Goal: Check status: Check status

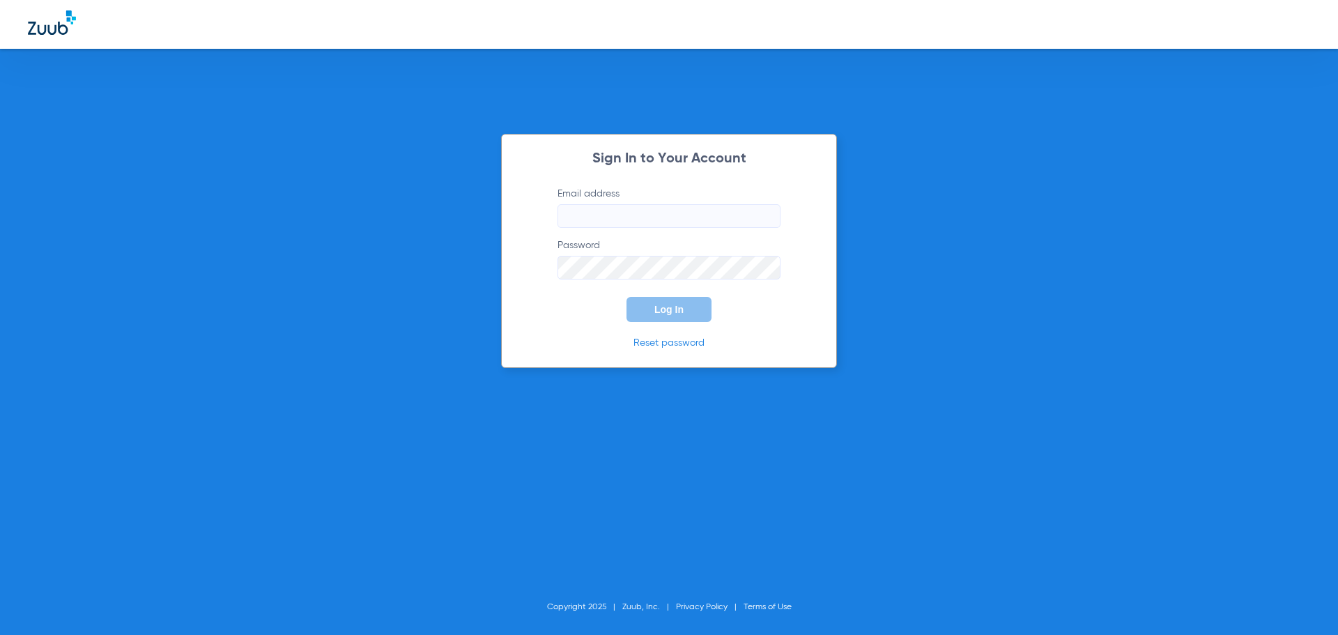
type input "[EMAIL_ADDRESS][DOMAIN_NAME]"
click at [687, 307] on button "Log In" at bounding box center [668, 309] width 85 height 25
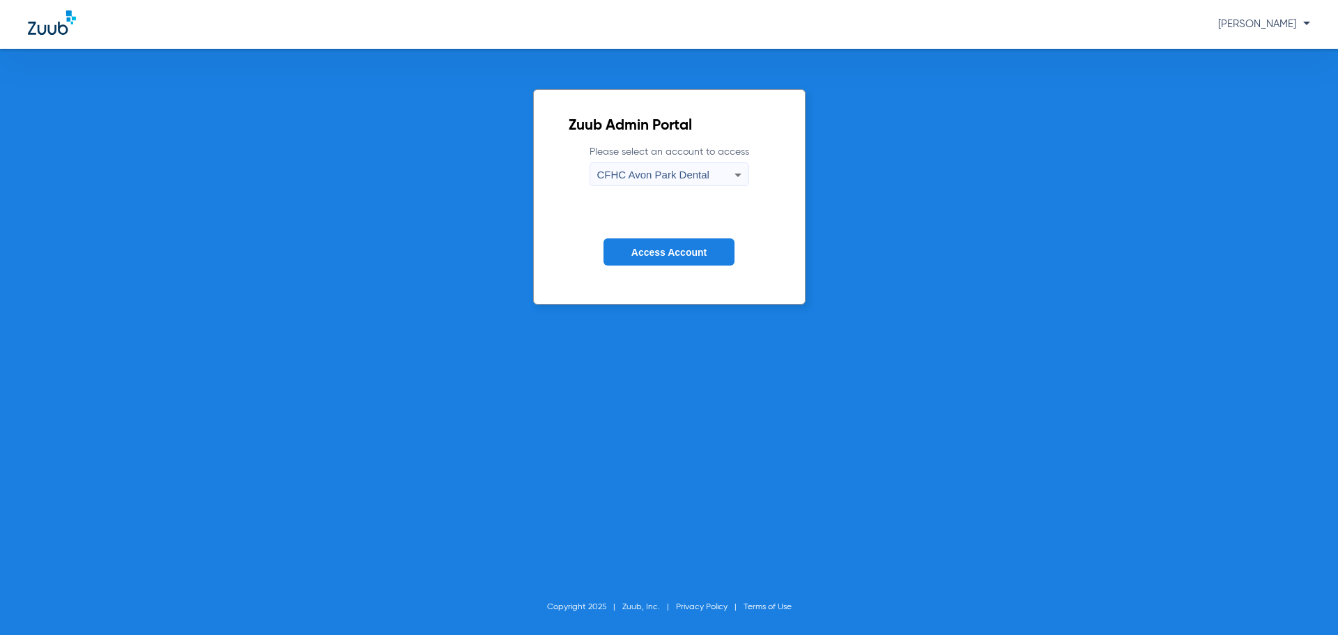
click at [739, 176] on icon at bounding box center [738, 175] width 17 height 17
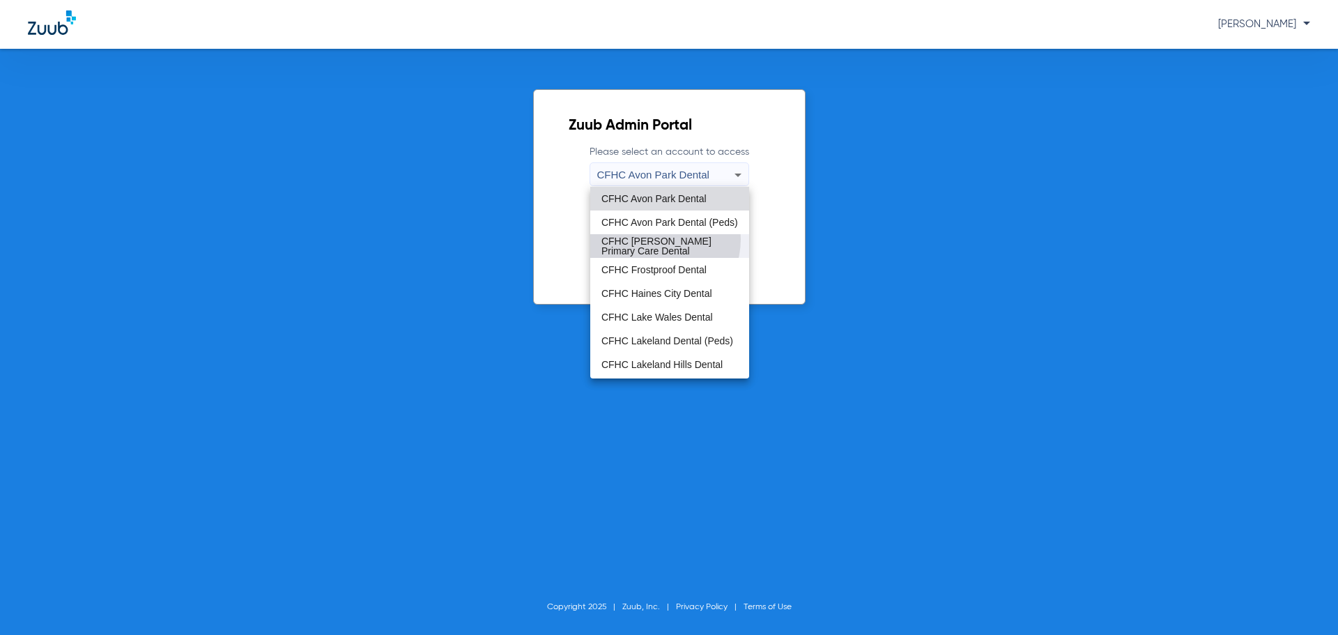
click at [655, 239] on span "CFHC [PERSON_NAME] Primary Care Dental" at bounding box center [669, 246] width 137 height 20
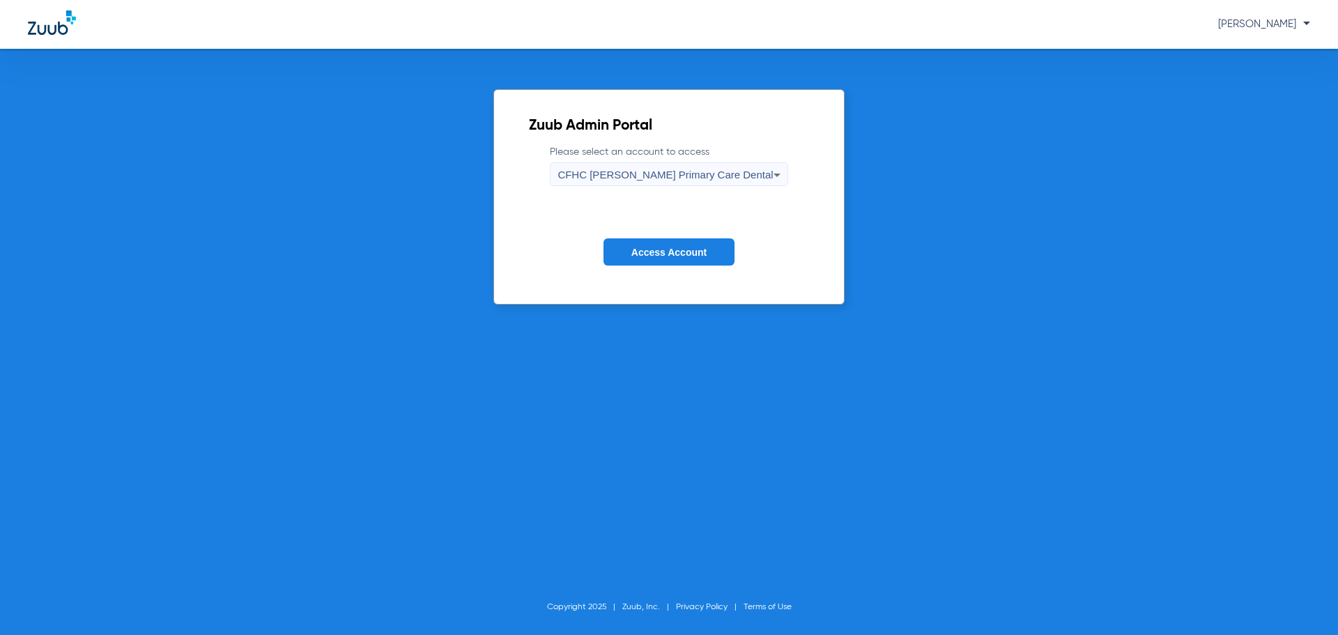
click at [665, 244] on button "Access Account" at bounding box center [668, 251] width 131 height 27
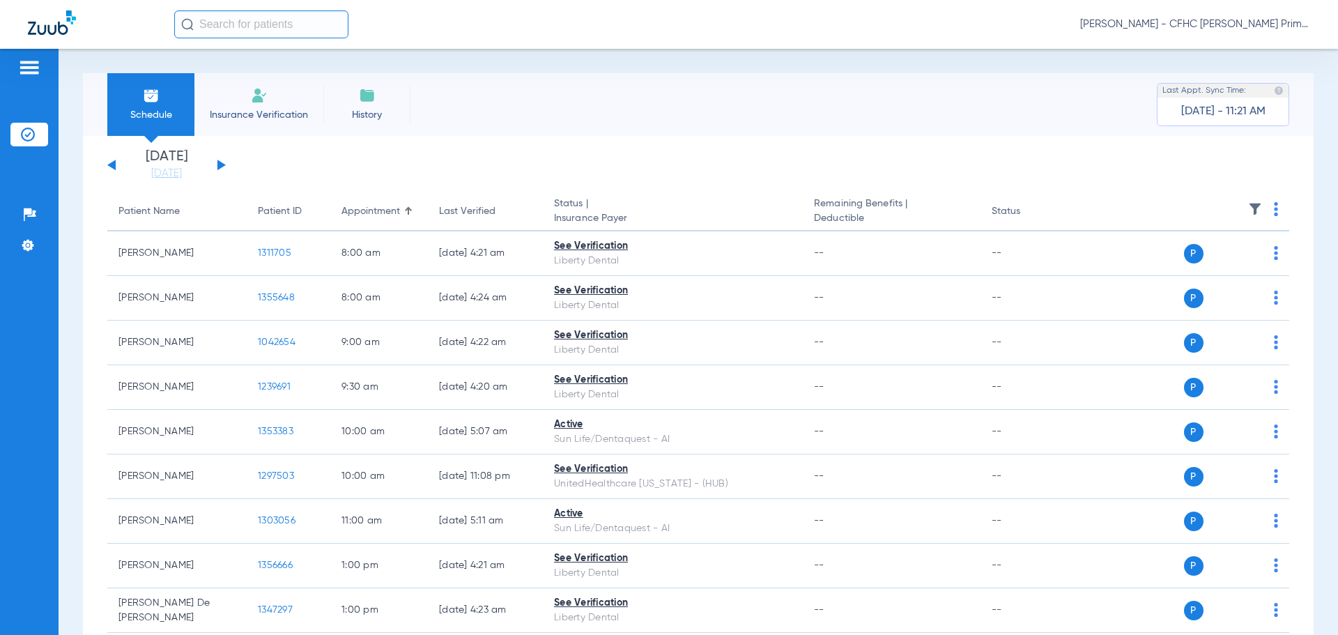
click at [222, 164] on button at bounding box center [221, 165] width 8 height 10
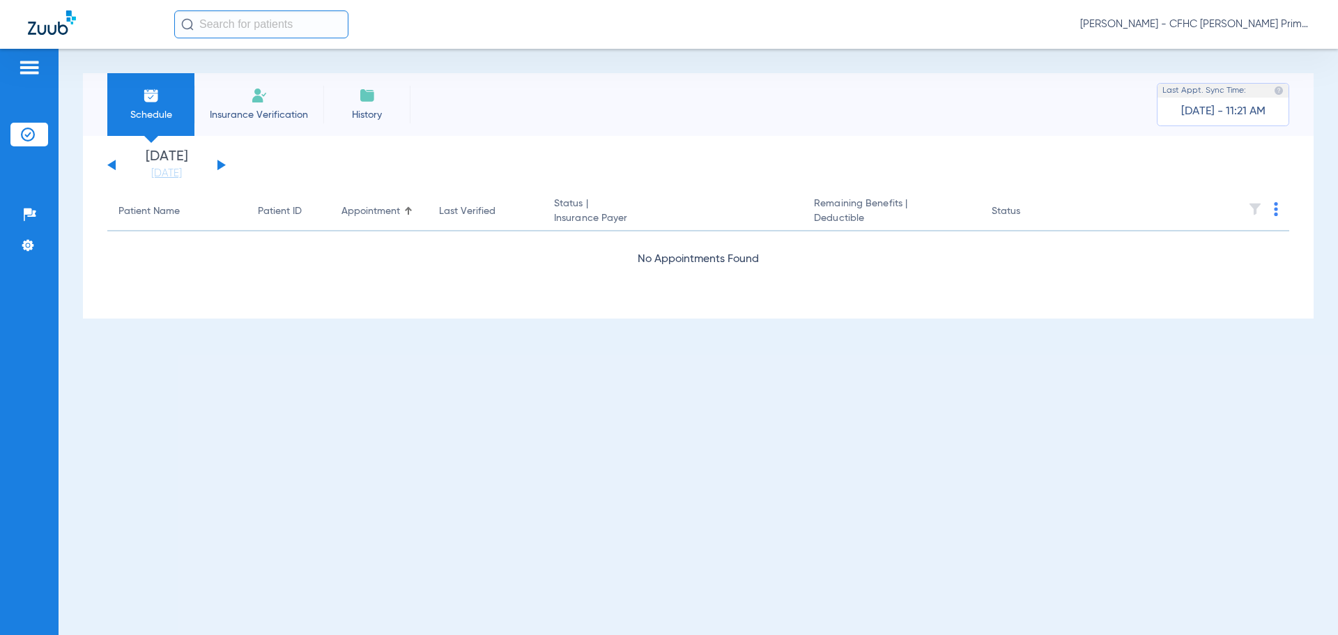
click at [222, 164] on button at bounding box center [221, 165] width 8 height 10
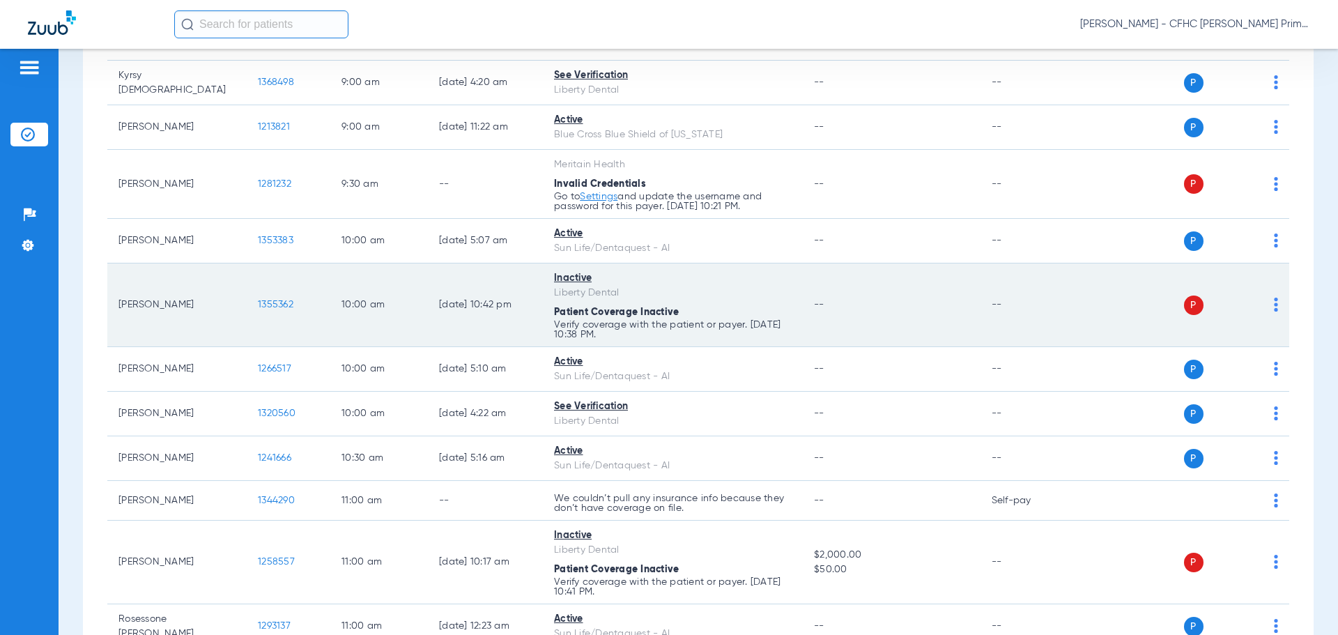
scroll to position [557, 0]
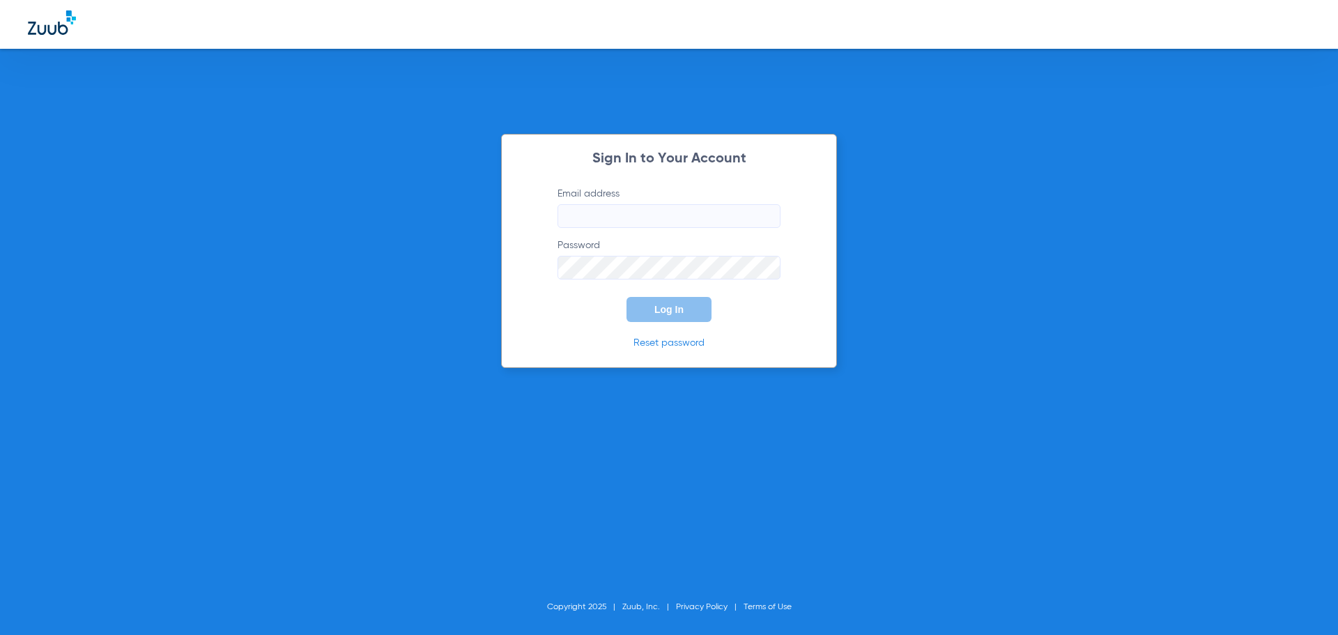
type input "[EMAIL_ADDRESS][DOMAIN_NAME]"
click at [681, 314] on span "Log In" at bounding box center [668, 309] width 29 height 11
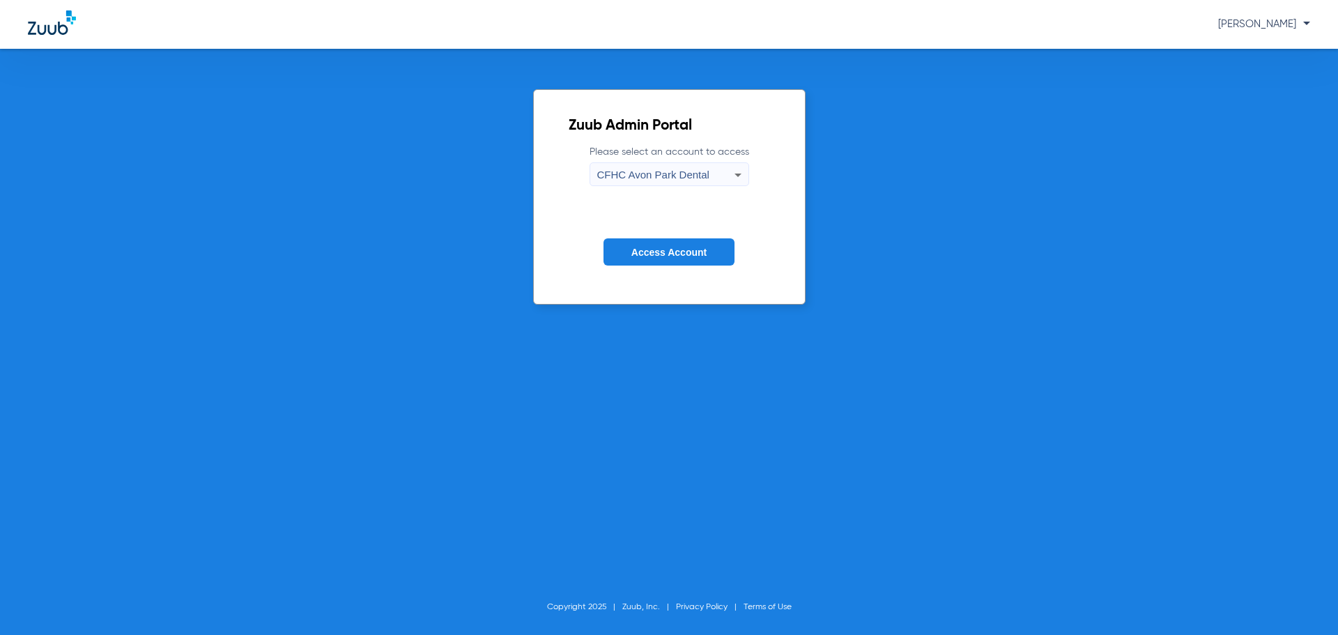
click at [739, 167] on icon at bounding box center [738, 175] width 17 height 17
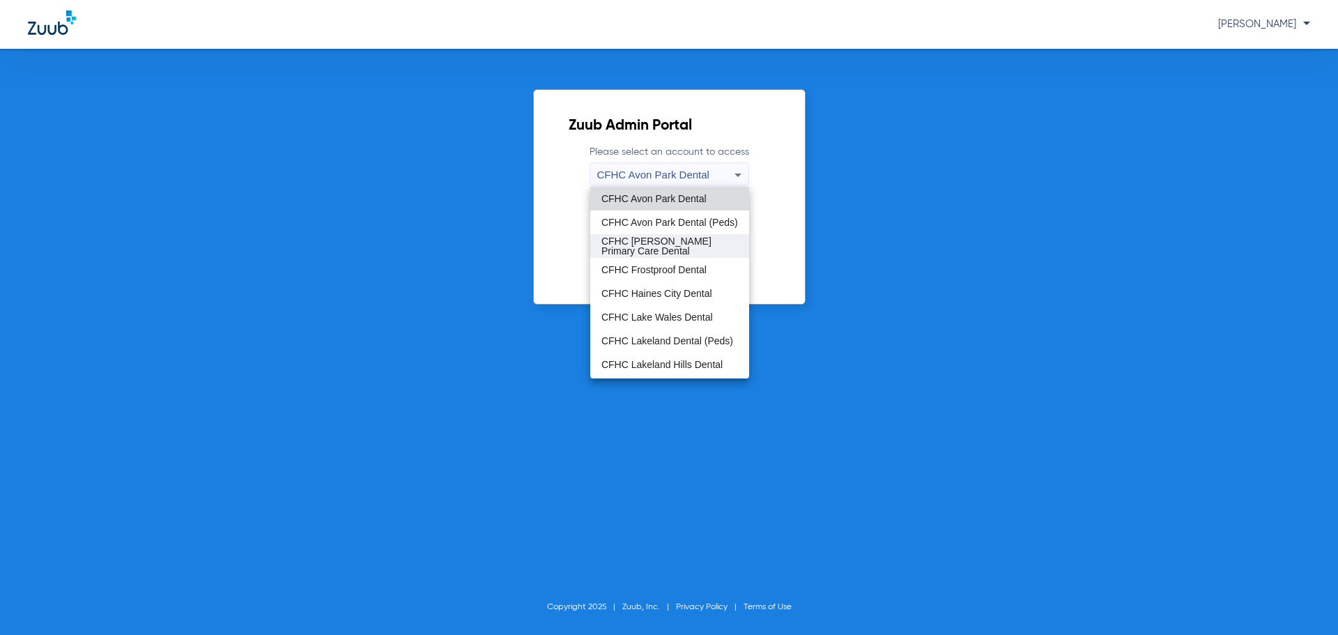
click at [673, 245] on span "CFHC [PERSON_NAME] Primary Care Dental" at bounding box center [669, 246] width 137 height 20
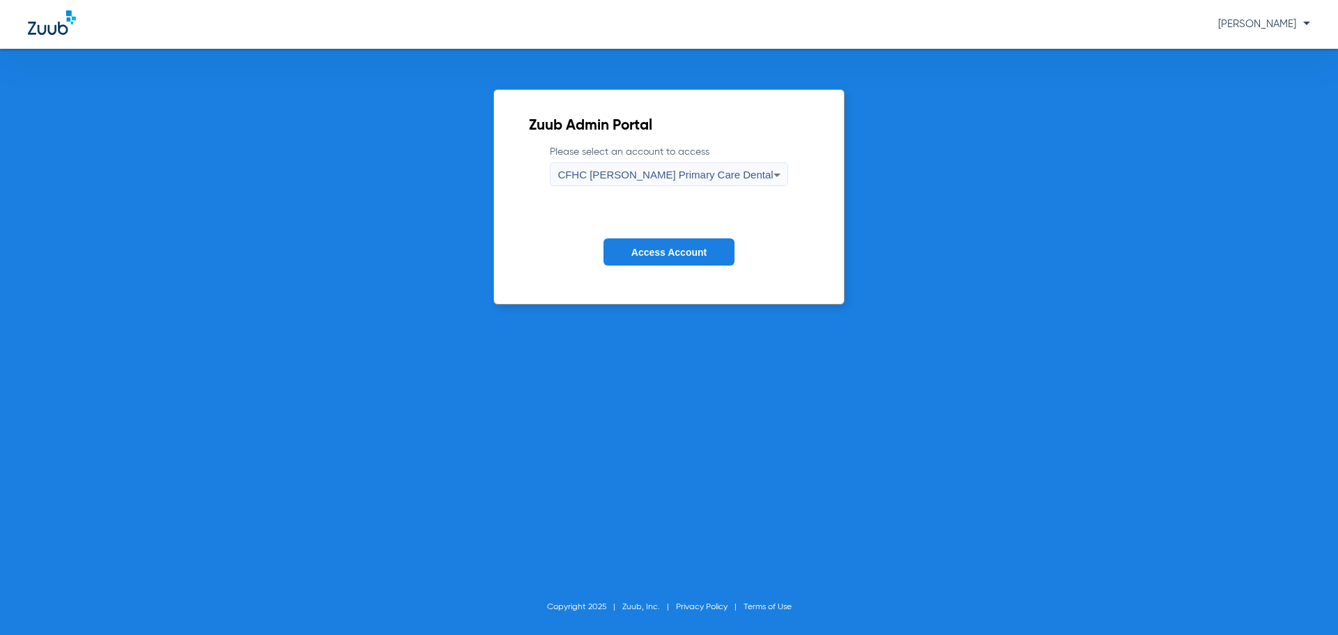
click at [680, 245] on button "Access Account" at bounding box center [668, 251] width 131 height 27
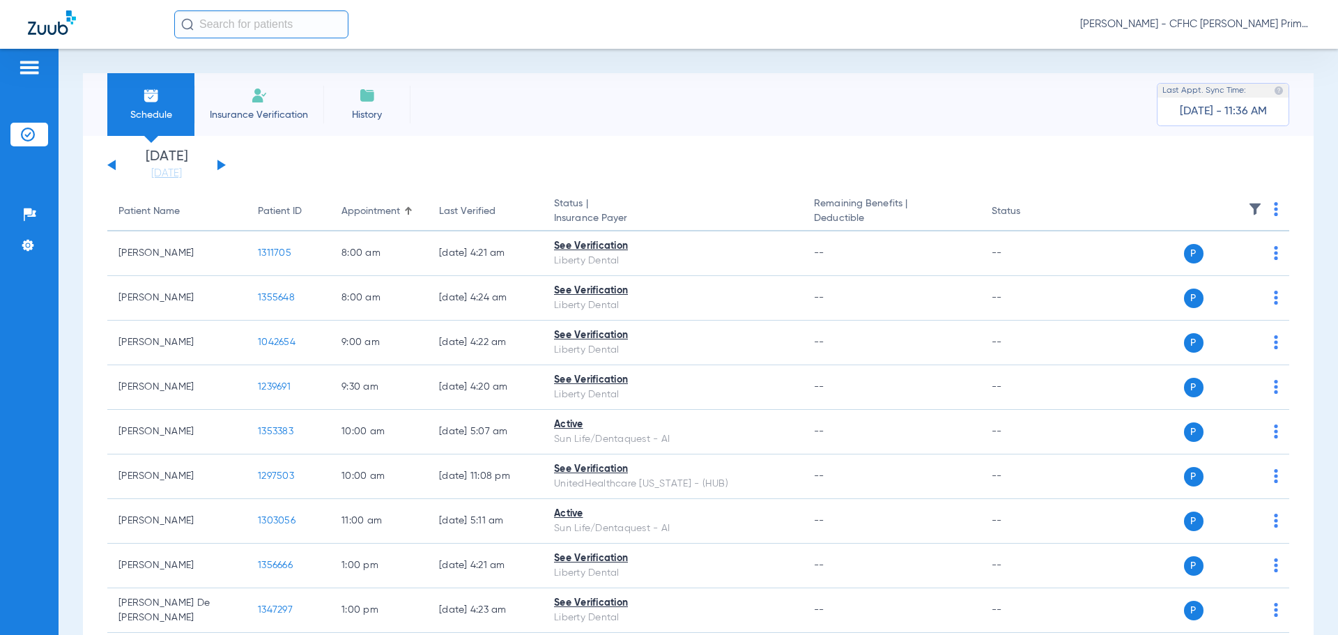
click at [218, 165] on button at bounding box center [221, 165] width 8 height 10
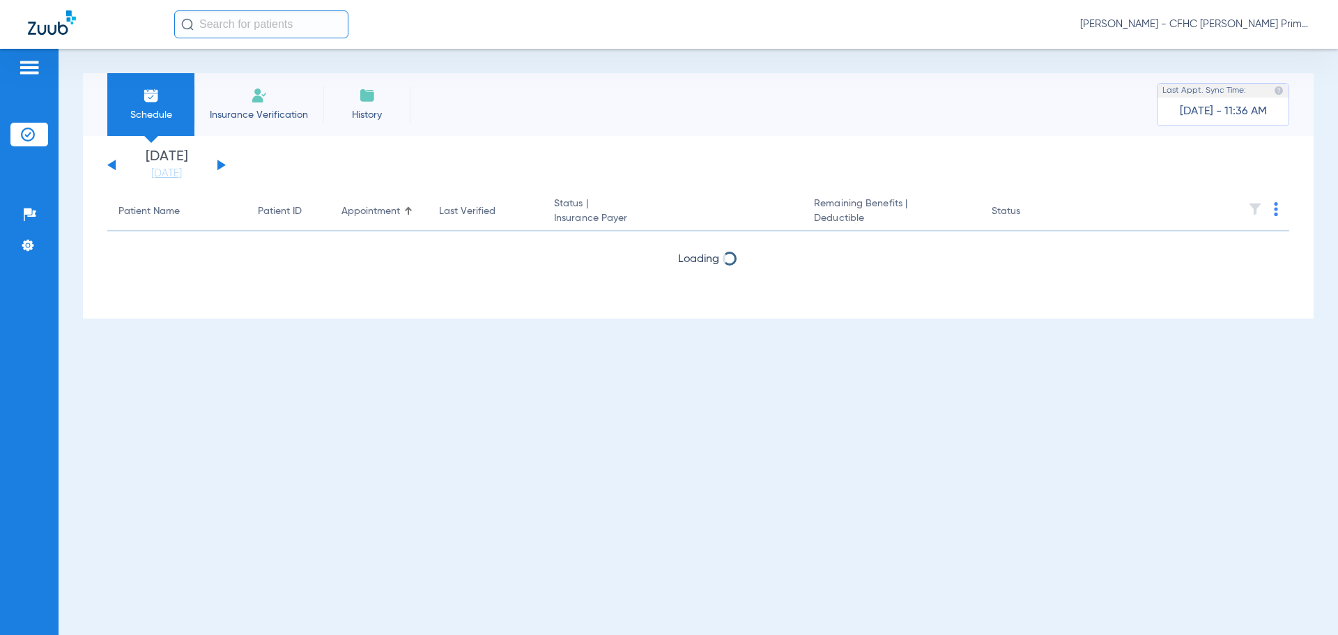
click at [218, 165] on button at bounding box center [221, 165] width 8 height 10
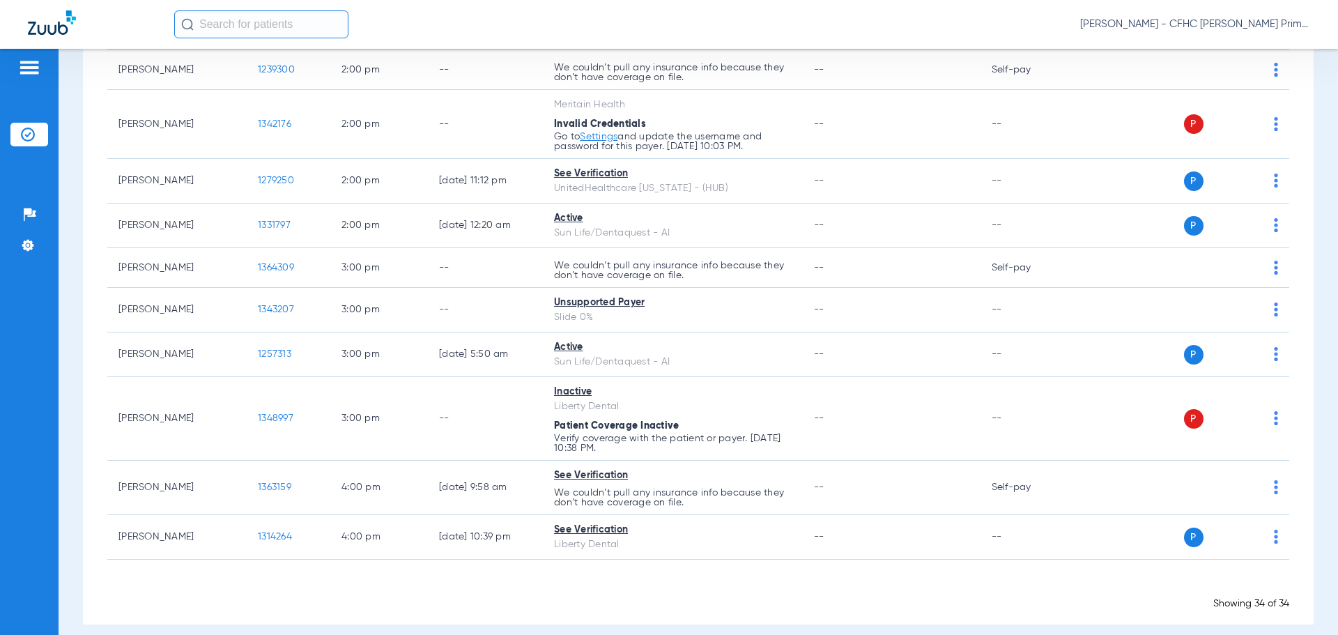
scroll to position [1397, 0]
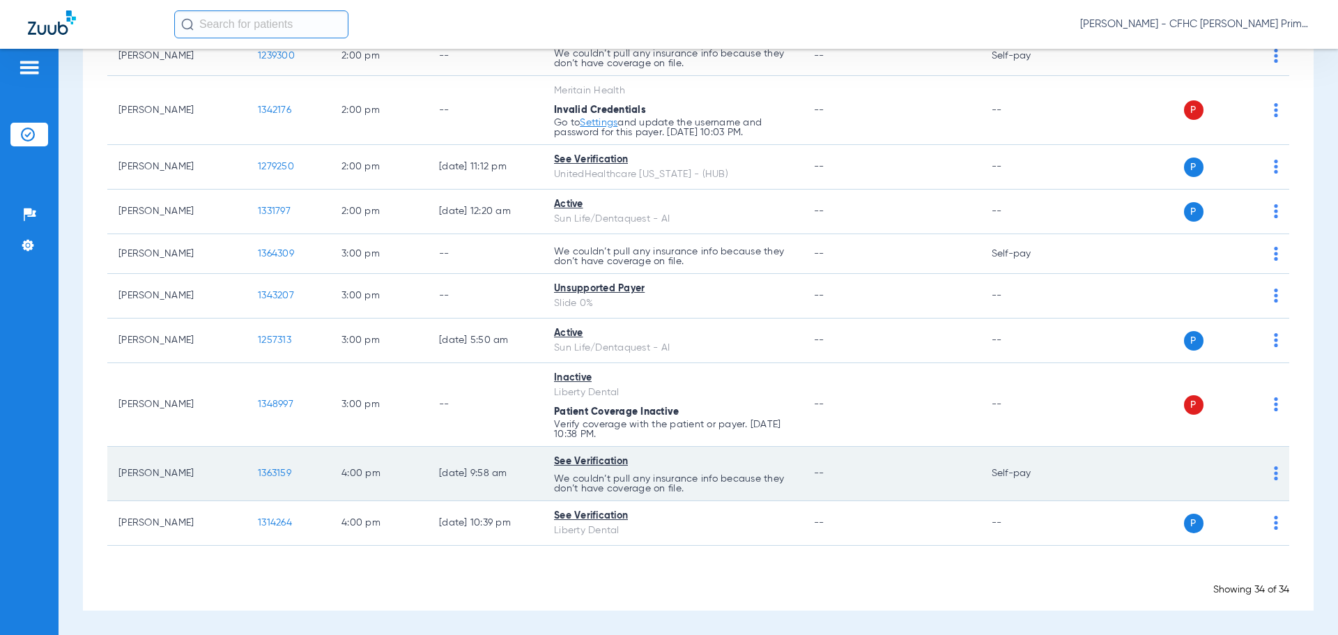
click at [278, 473] on span "1363159" at bounding box center [274, 473] width 33 height 10
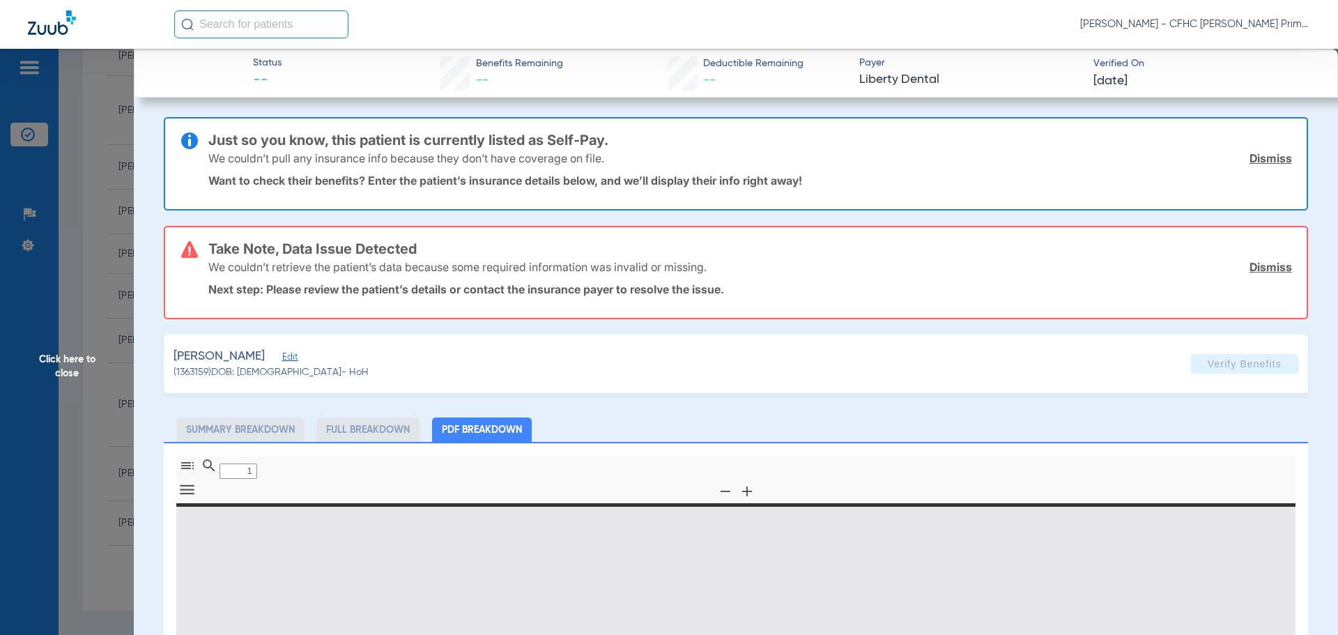
type input "0"
select select "page-width"
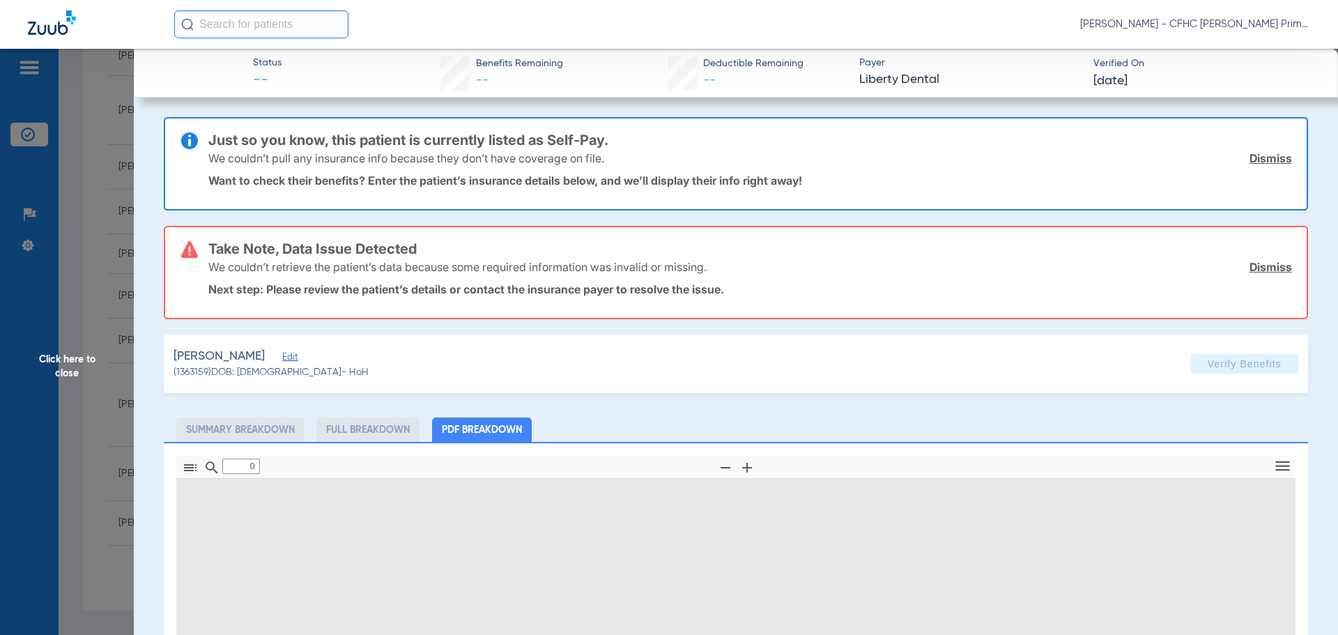
click at [1258, 160] on link "Dismiss" at bounding box center [1270, 158] width 43 height 14
type input "1"
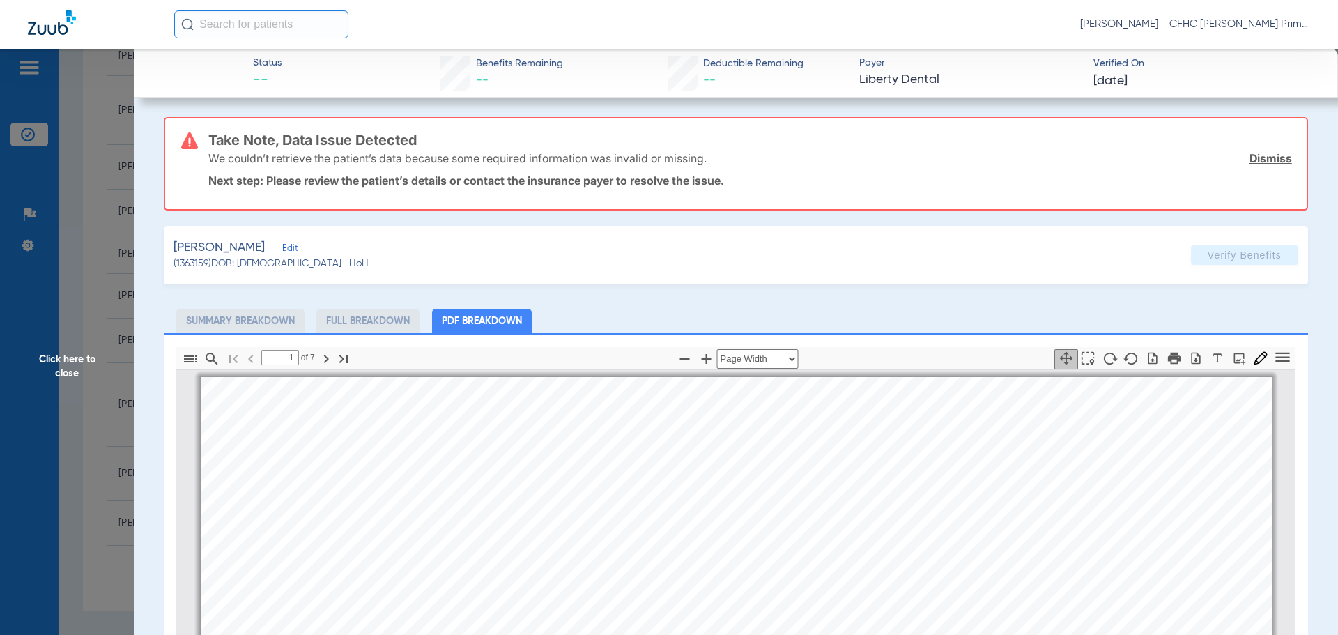
scroll to position [7, 0]
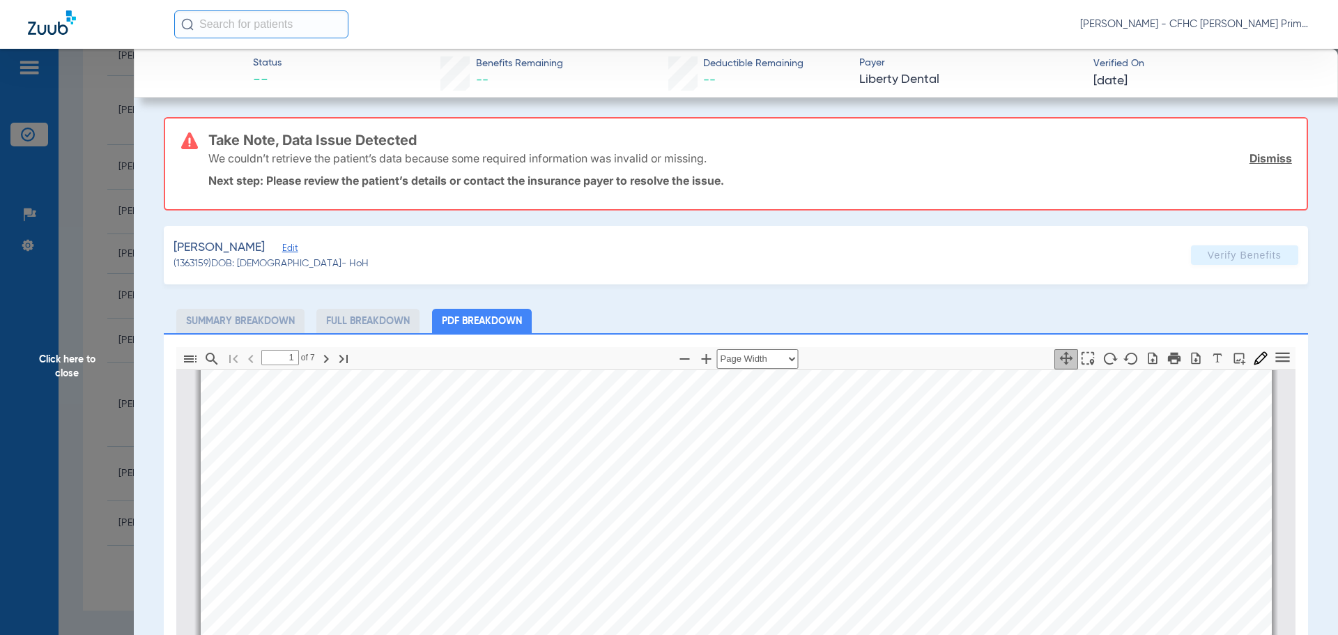
click at [1258, 160] on link "Dismiss" at bounding box center [1270, 158] width 43 height 14
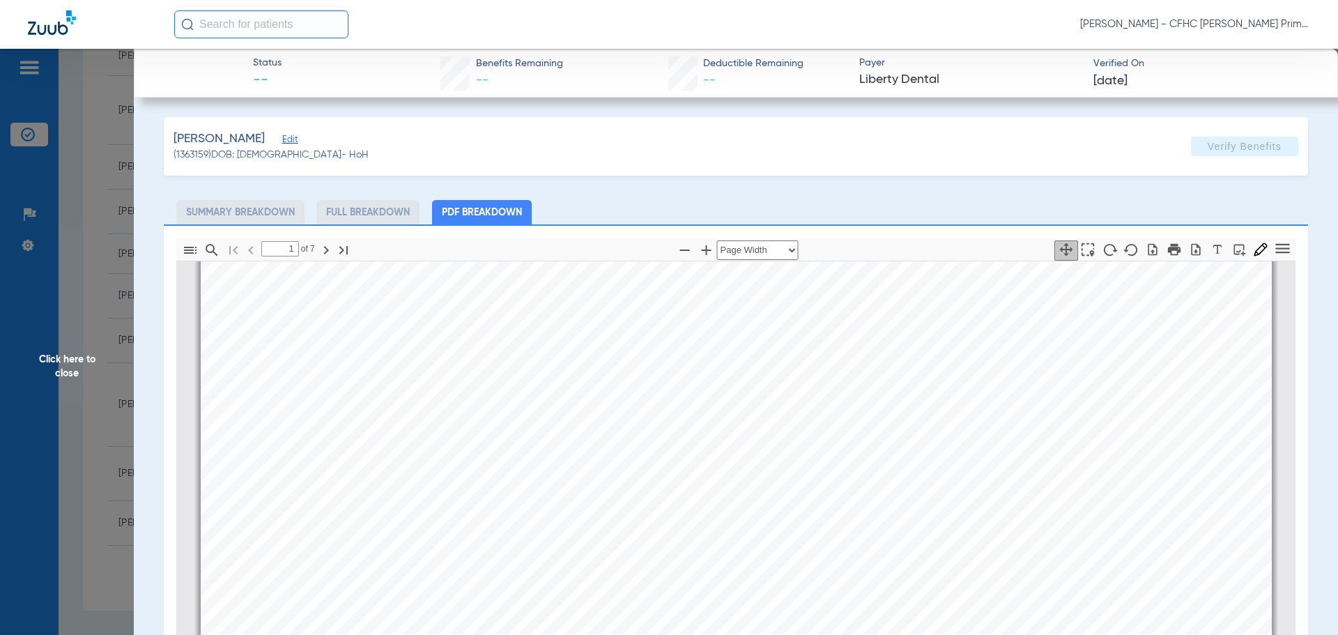
scroll to position [146, 0]
click at [704, 247] on icon "button" at bounding box center [706, 250] width 17 height 17
select select "custom"
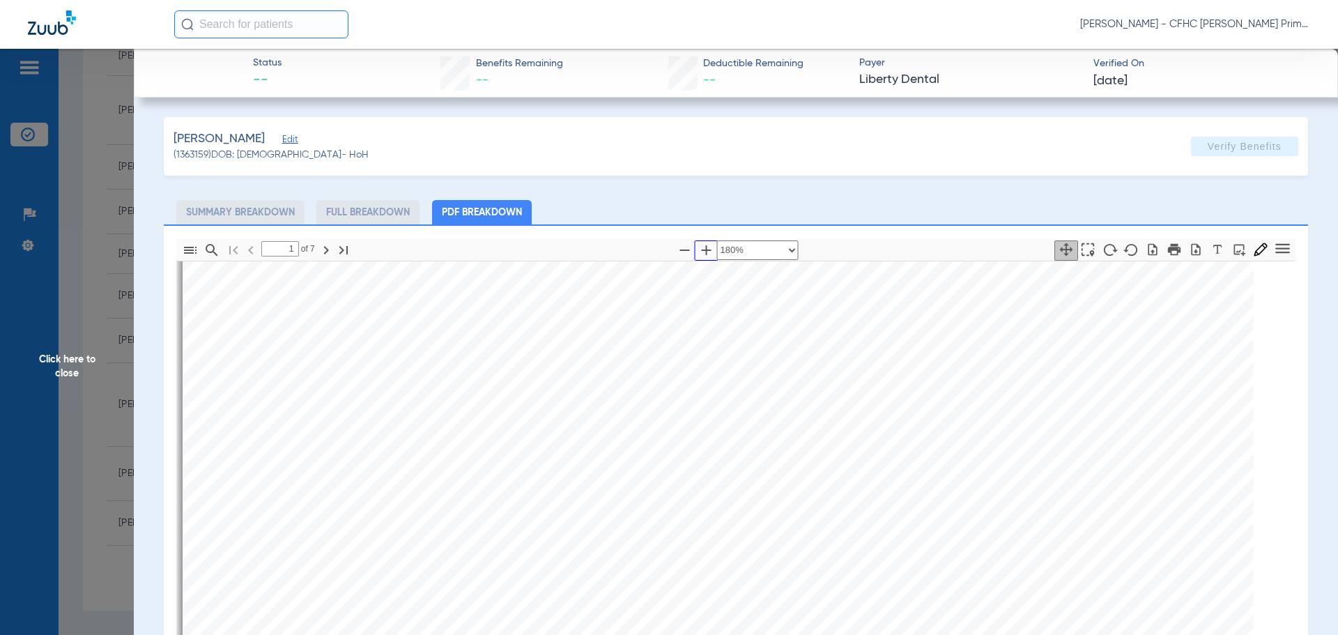
scroll to position [191, 0]
click at [63, 371] on span "Click here to close" at bounding box center [67, 366] width 134 height 635
